Goal: Navigation & Orientation: Find specific page/section

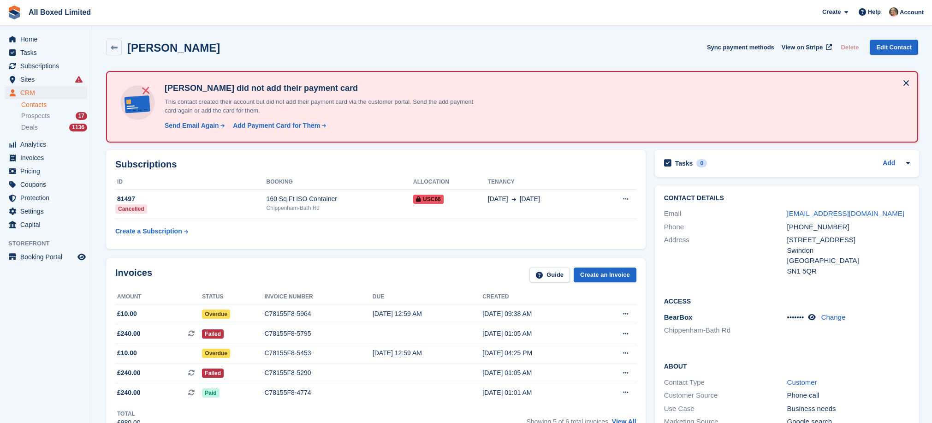
scroll to position [1245, 0]
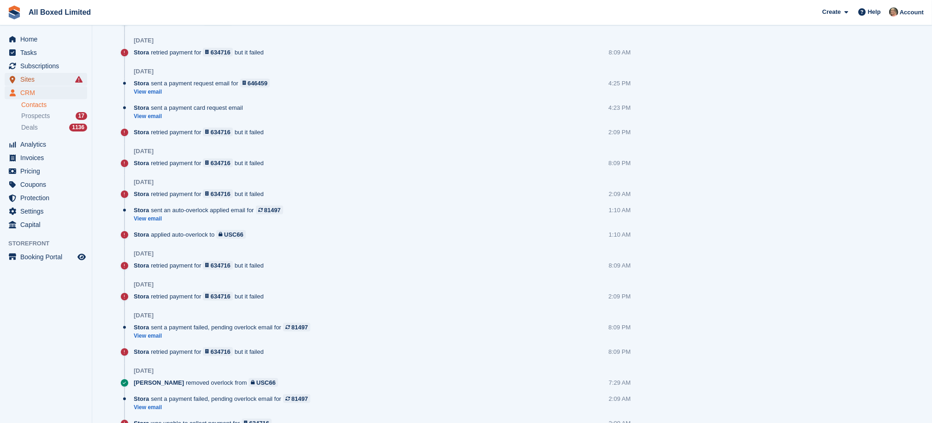
click at [33, 82] on span "Sites" at bounding box center [47, 79] width 55 height 13
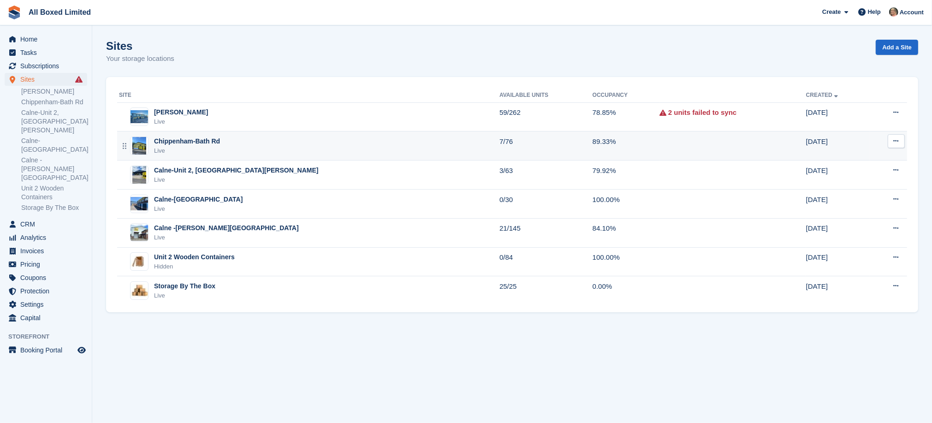
click at [290, 156] on td "Chippenham-Bath Rd Live" at bounding box center [308, 145] width 382 height 29
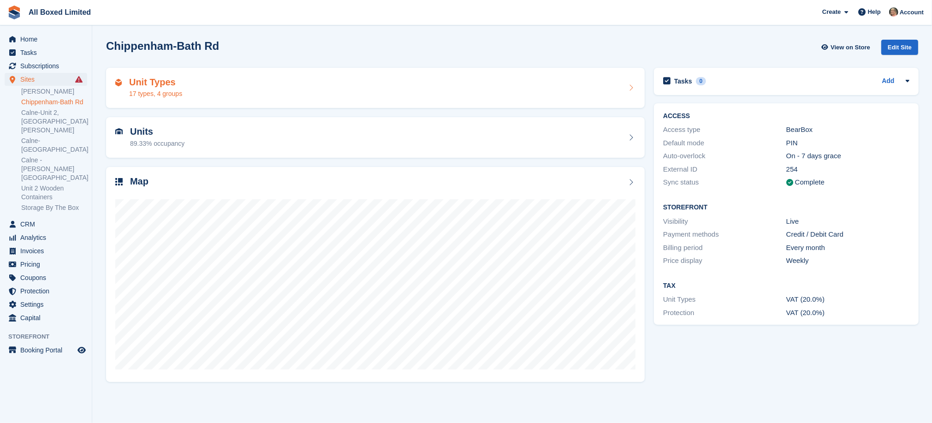
click at [254, 93] on div "Unit Types 17 types, 4 groups" at bounding box center [375, 88] width 520 height 22
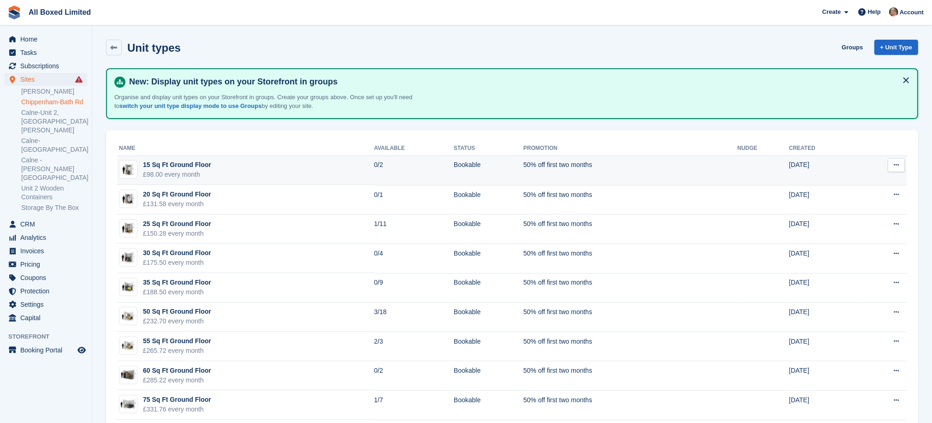
click at [265, 161] on td "15 Sq Ft Ground Floor £98.00 every month" at bounding box center [245, 171] width 257 height 30
